Goal: Obtain resource: Download file/media

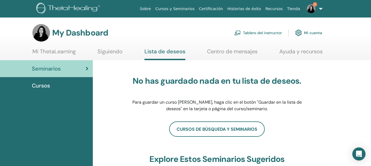
click at [40, 86] on span "Cursos" at bounding box center [41, 86] width 18 height 8
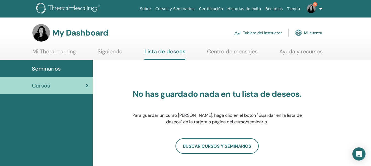
click at [43, 71] on span "Seminarios" at bounding box center [46, 69] width 29 height 8
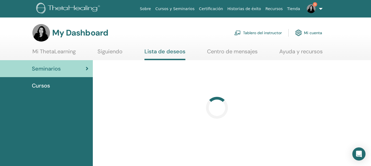
click at [53, 53] on link "Mi ThetaLearning" at bounding box center [53, 53] width 43 height 11
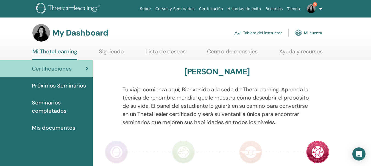
click at [36, 102] on span "Seminarios completados" at bounding box center [60, 107] width 56 height 16
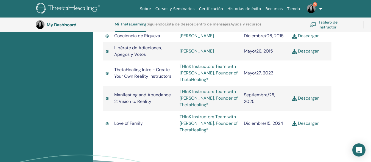
scroll to position [910, 0]
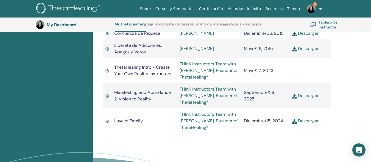
click at [309, 95] on link "Descargar" at bounding box center [305, 96] width 27 height 6
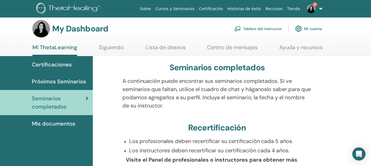
scroll to position [0, 0]
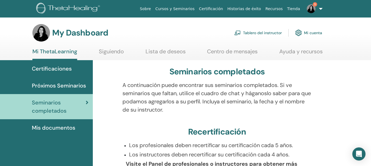
click at [56, 86] on span "Próximos Seminarios" at bounding box center [59, 86] width 54 height 8
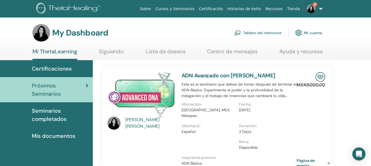
click at [308, 8] on img at bounding box center [310, 8] width 9 height 9
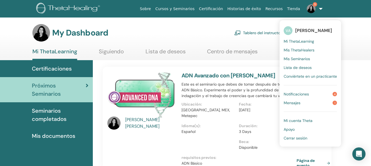
click at [187, 37] on div "My Dashboard Tablero del instructor Mi cuenta" at bounding box center [176, 33] width 289 height 18
